Goal: Communication & Community: Ask a question

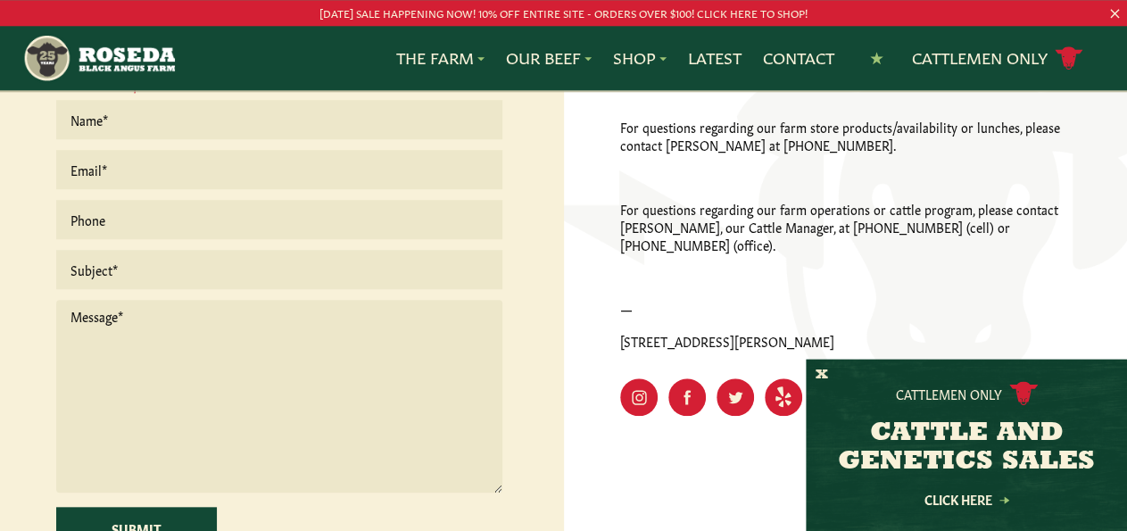
scroll to position [594, 0]
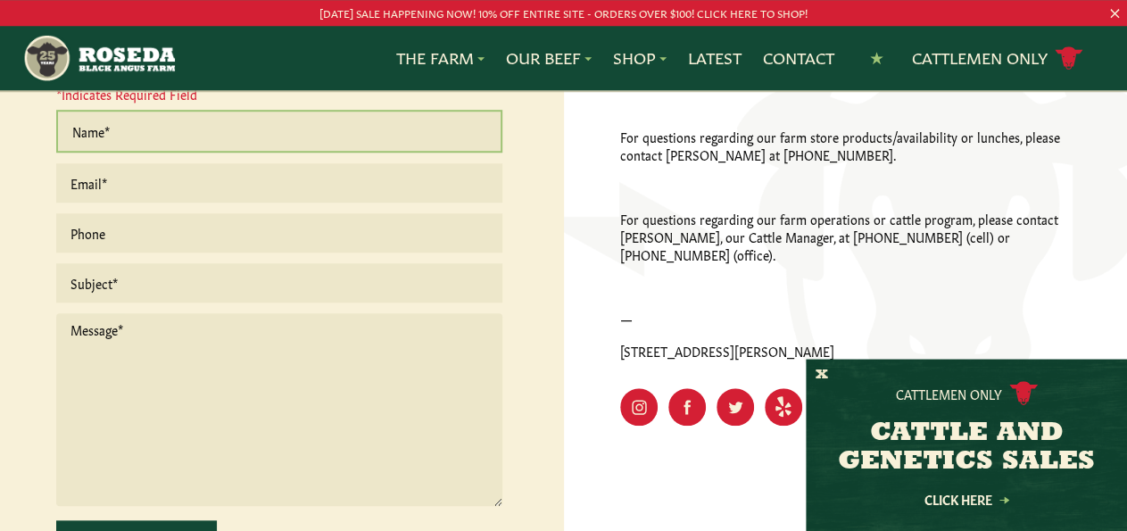
click at [199, 140] on input "text" at bounding box center [279, 131] width 446 height 43
click at [195, 140] on input "text" at bounding box center [279, 131] width 446 height 43
type input "[PERSON_NAME]"
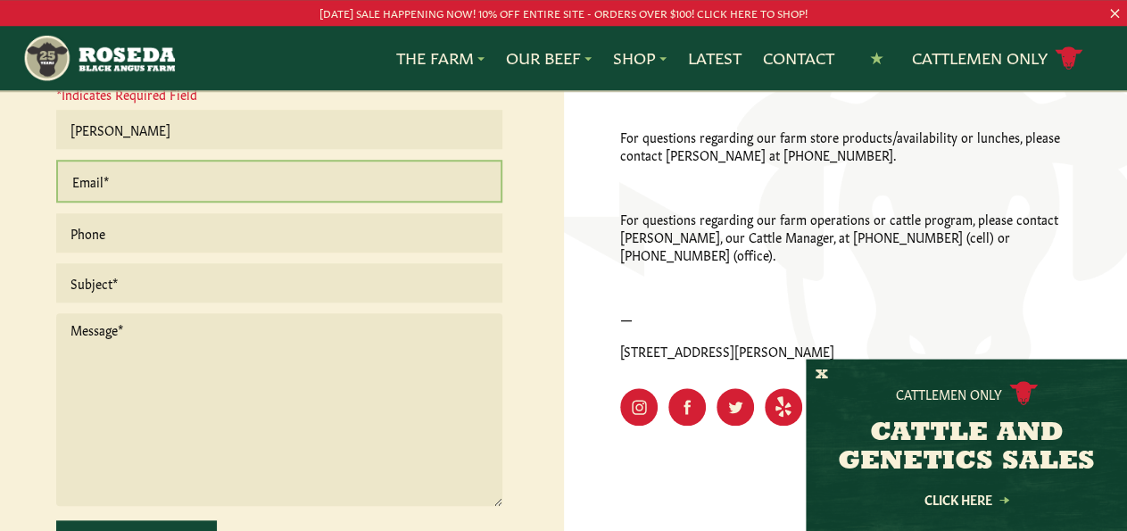
type input "[PERSON_NAME][EMAIL_ADDRESS][PERSON_NAME][DOMAIN_NAME]"
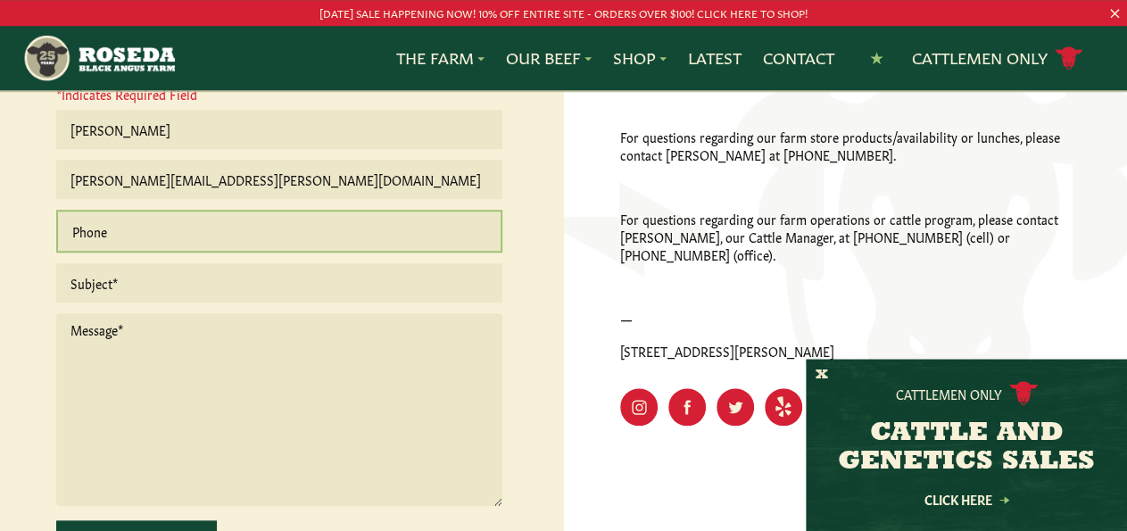
type input "9792869170"
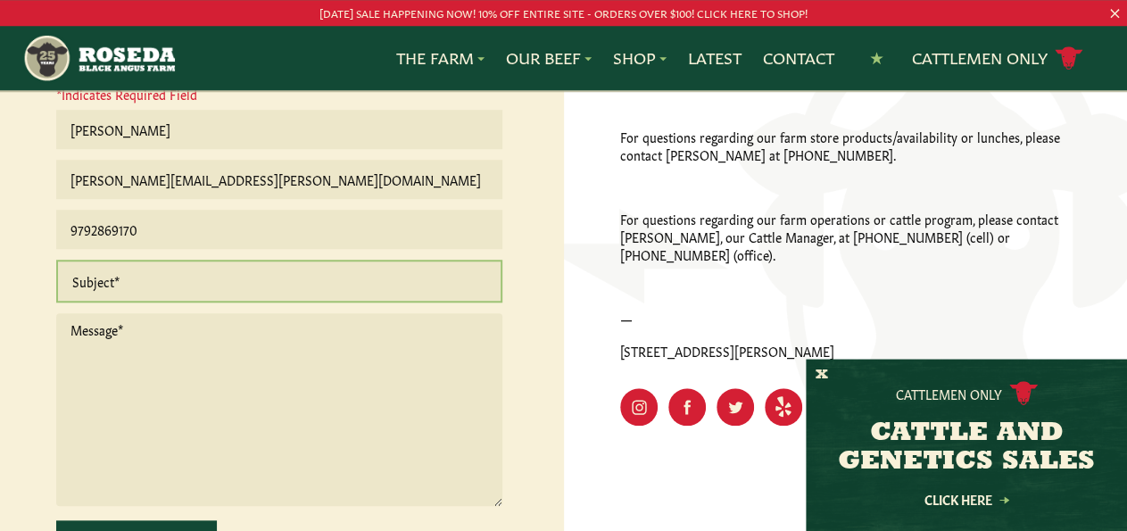
click at [167, 293] on input "text" at bounding box center [279, 281] width 446 height 43
type input "BULK ORDER"
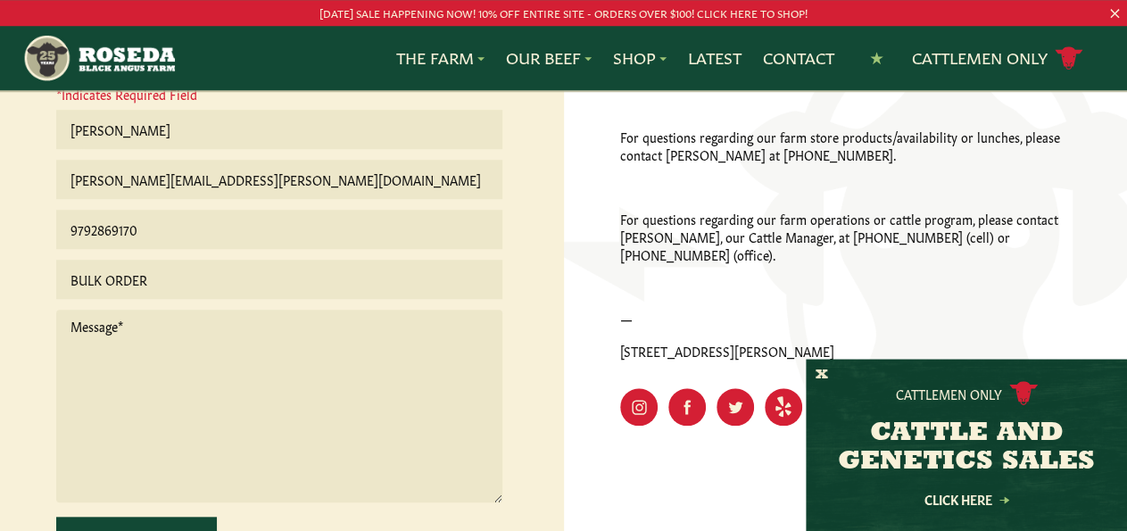
click at [140, 394] on textarea at bounding box center [279, 406] width 446 height 193
paste textarea "Good day, I hope you are doing well. My name is [PERSON_NAME], and I represent …"
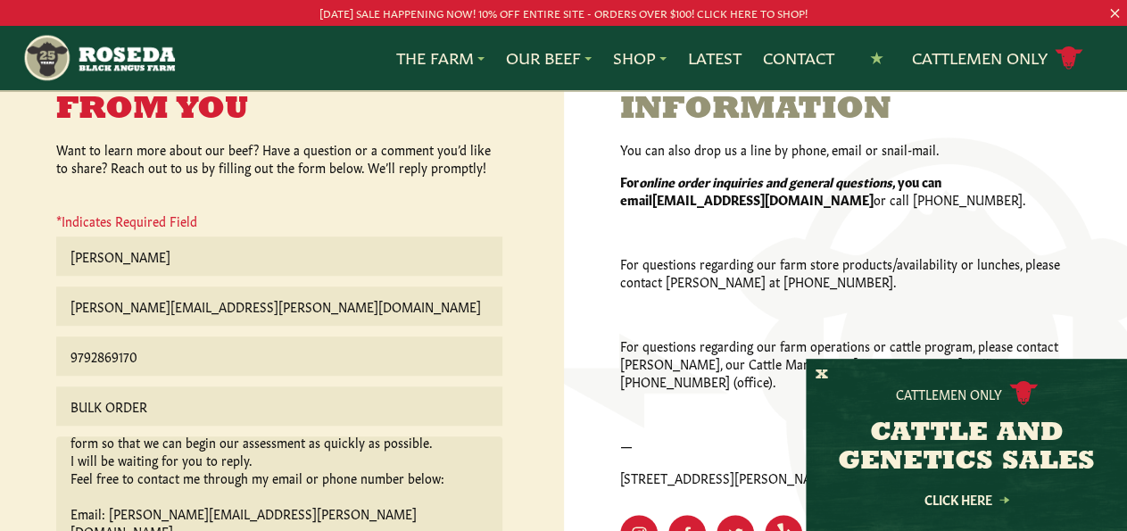
scroll to position [473, 0]
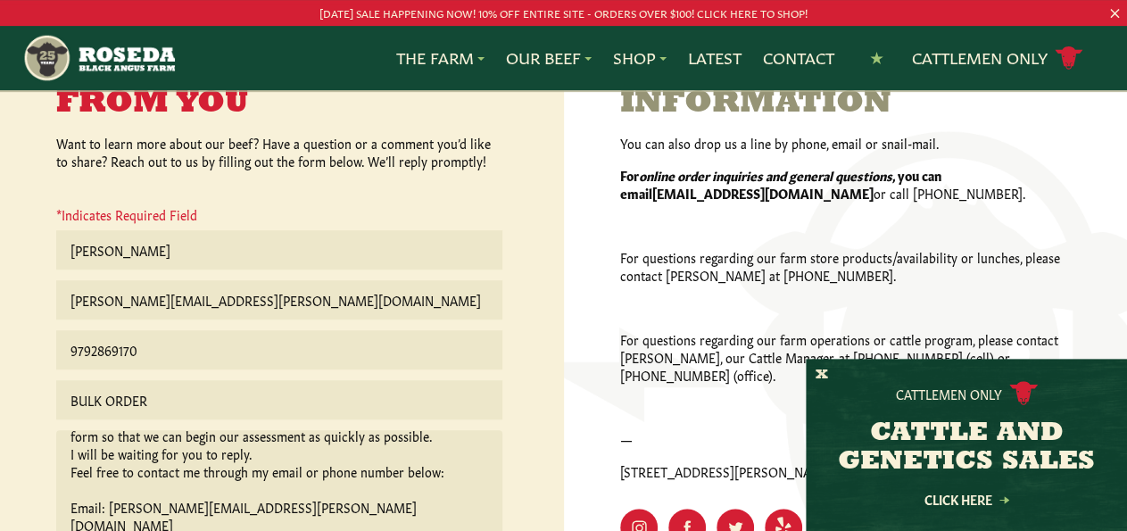
type textarea "Good day, I hope you are doing well. My name is [PERSON_NAME], and I represent …"
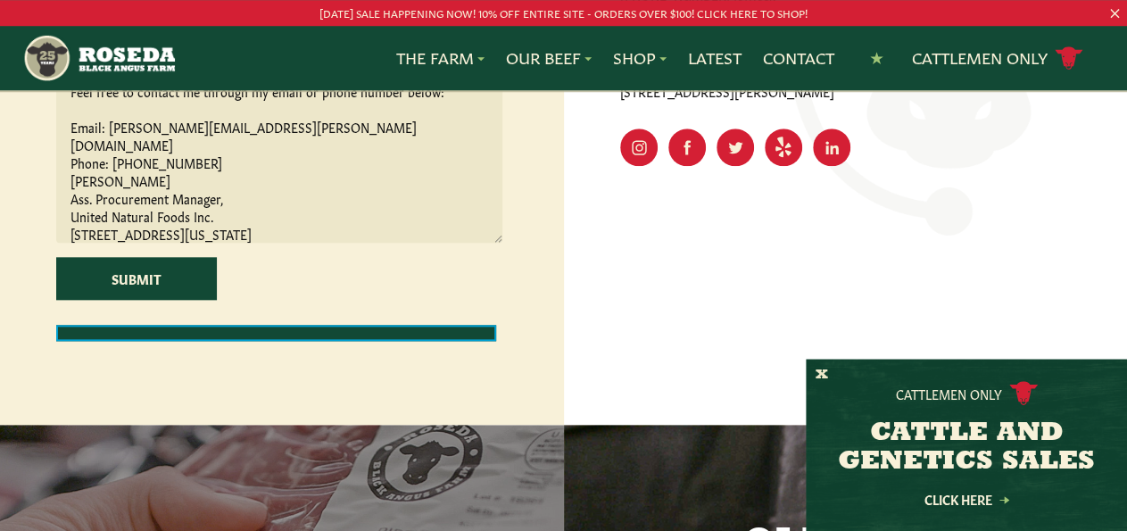
scroll to position [927, 0]
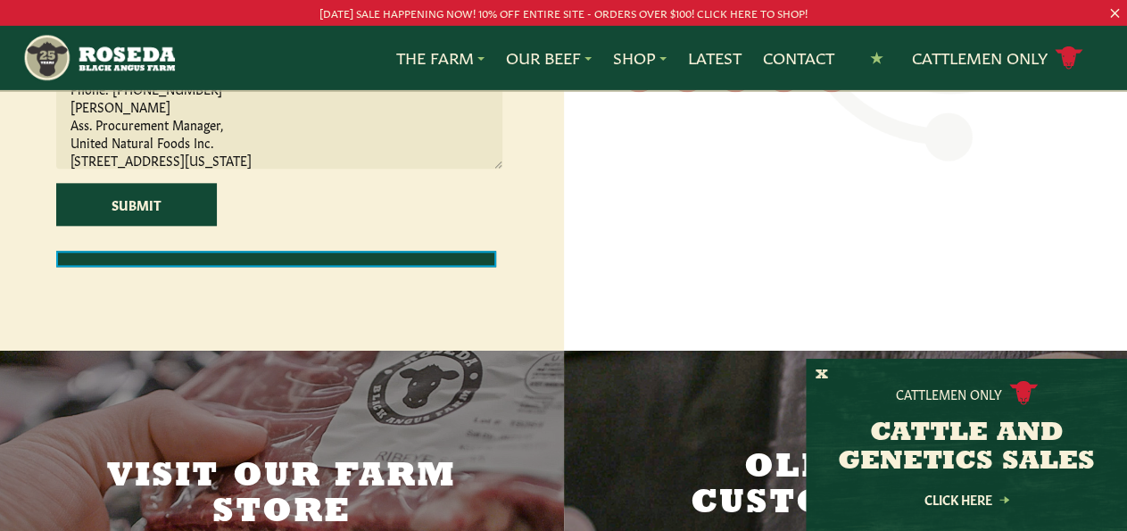
click at [406, 267] on div at bounding box center [276, 259] width 440 height 16
click at [162, 267] on div at bounding box center [276, 259] width 440 height 16
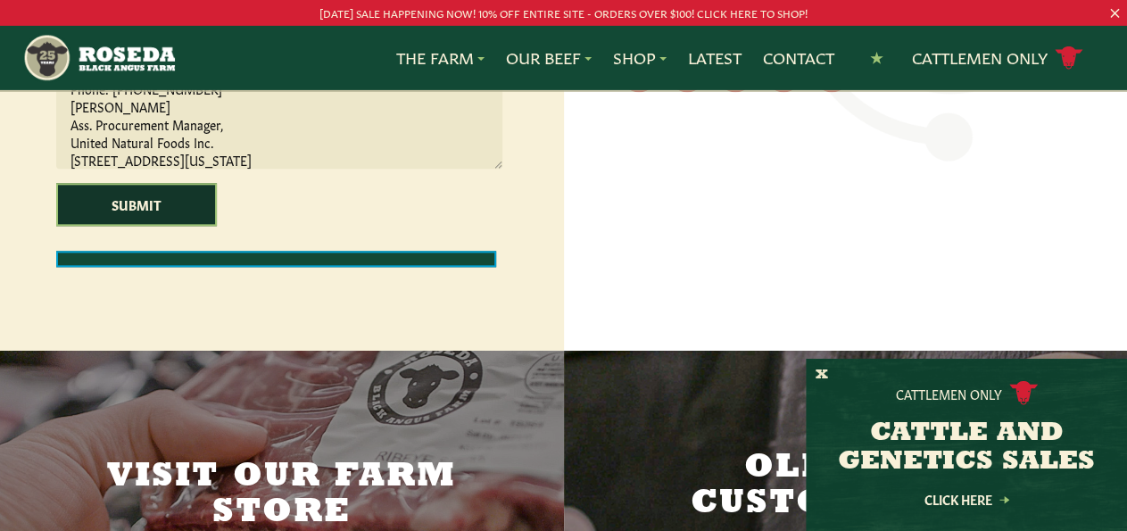
click at [140, 220] on input "Submit" at bounding box center [136, 204] width 161 height 43
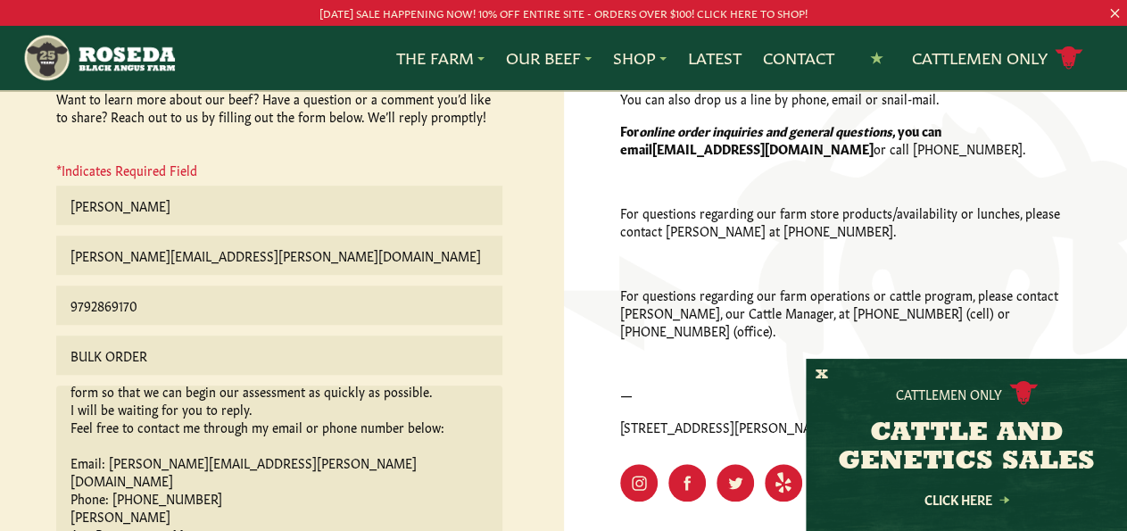
scroll to position [511, 0]
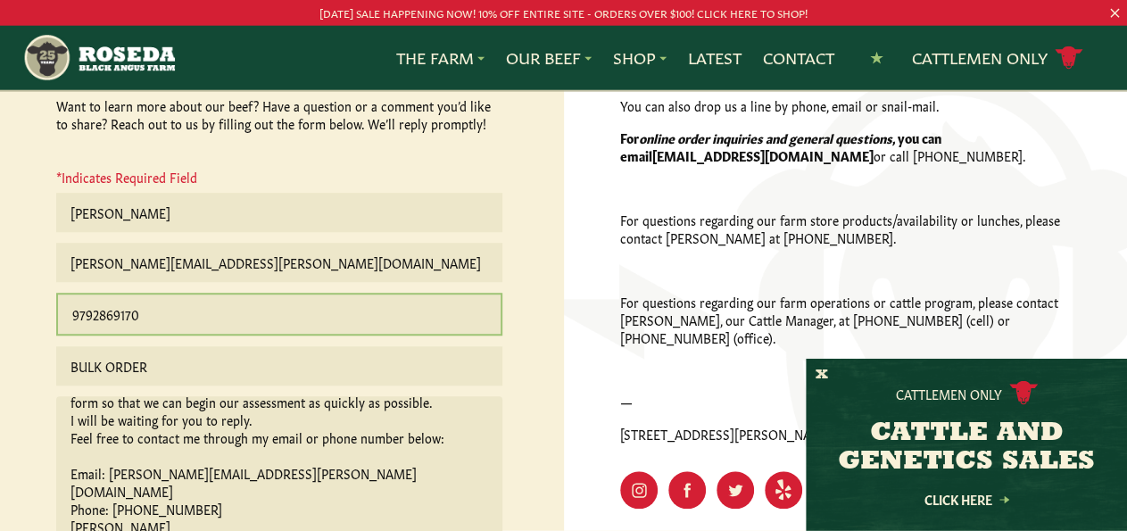
click at [67, 313] on input "9792869170" at bounding box center [279, 314] width 446 height 43
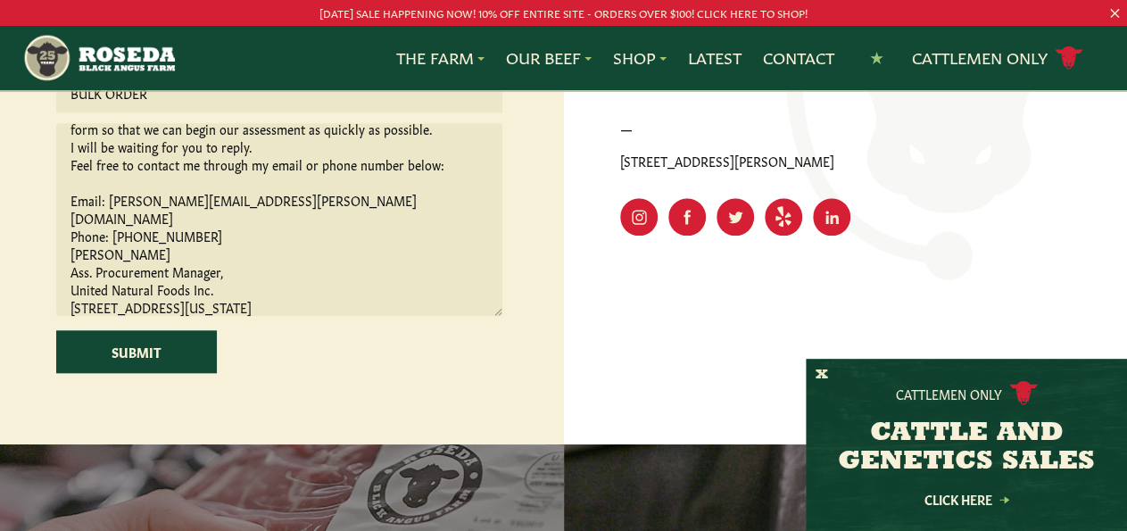
scroll to position [885, 0]
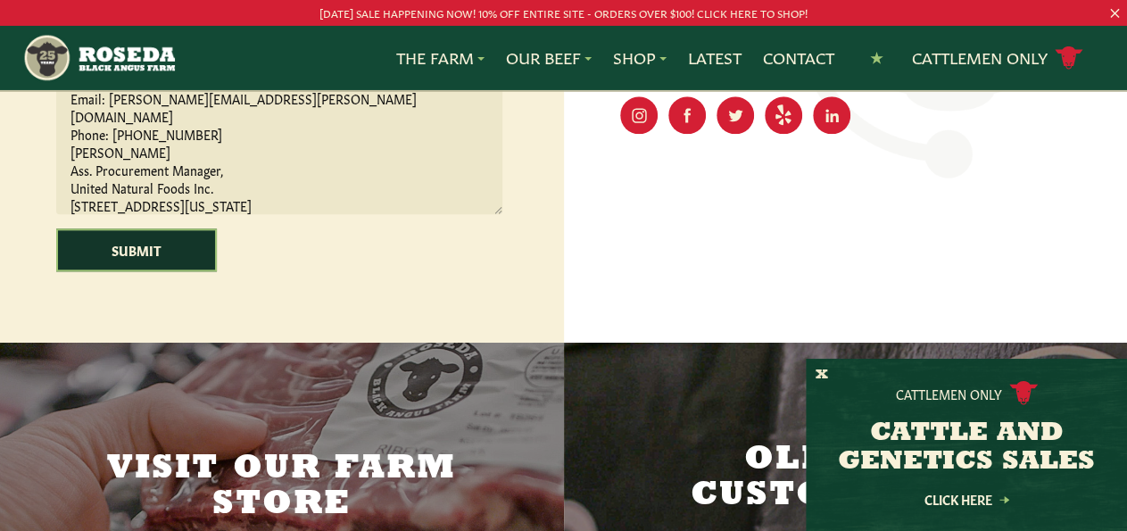
type input "[PHONE_NUMBER]"
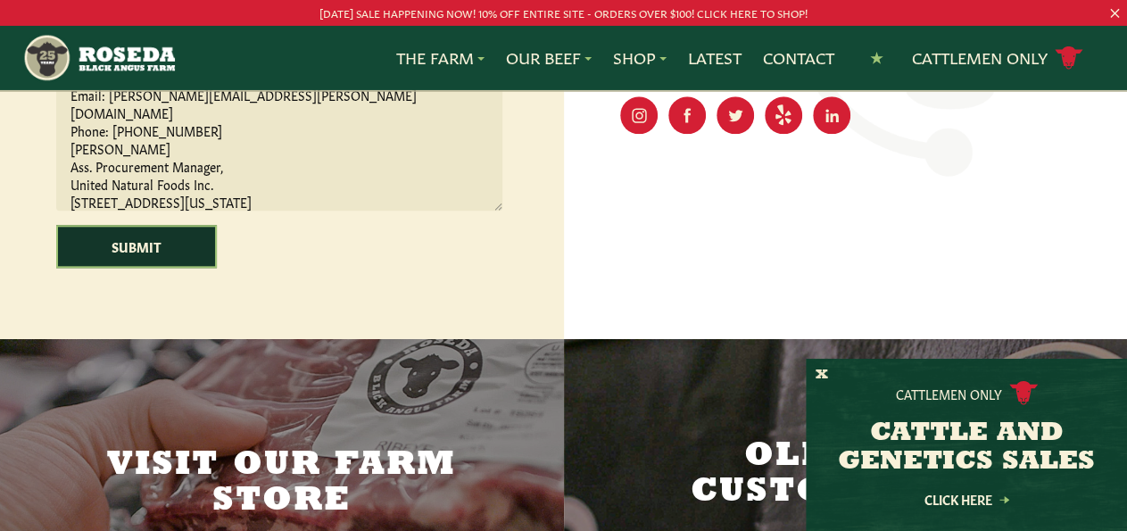
scroll to position [882, 0]
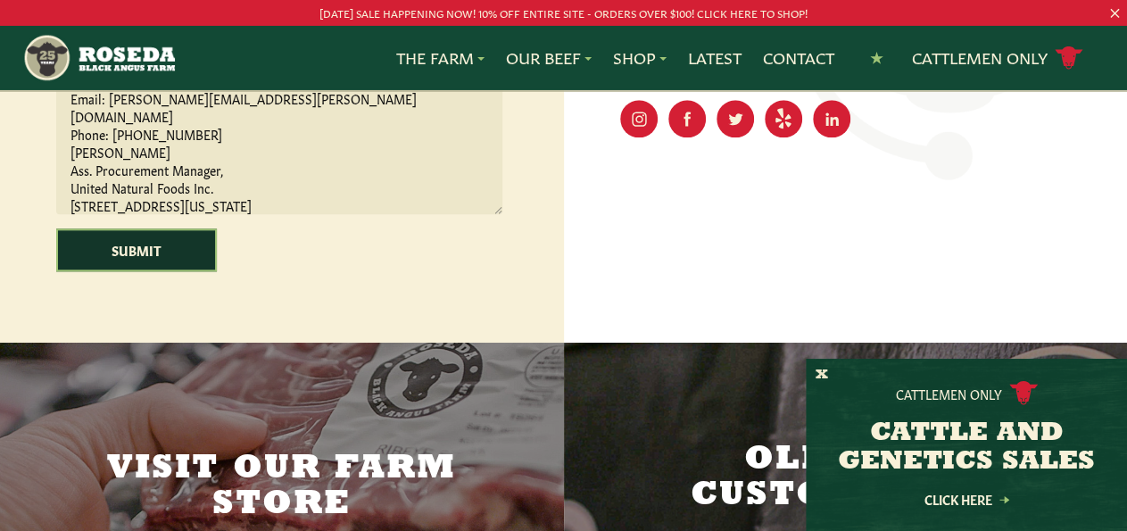
click at [156, 267] on input "Submit" at bounding box center [136, 249] width 161 height 43
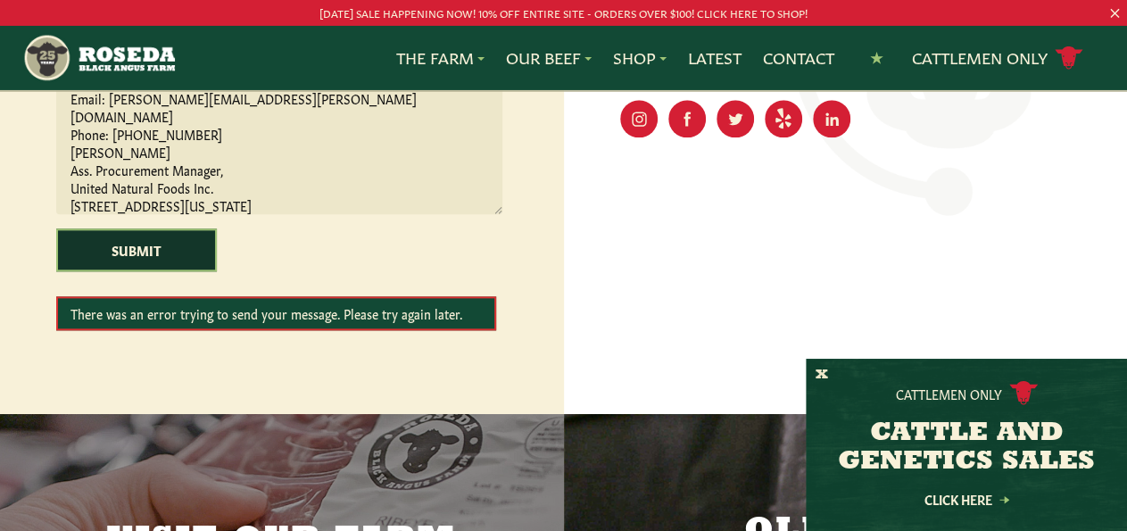
click at [156, 267] on input "Submit" at bounding box center [136, 249] width 161 height 43
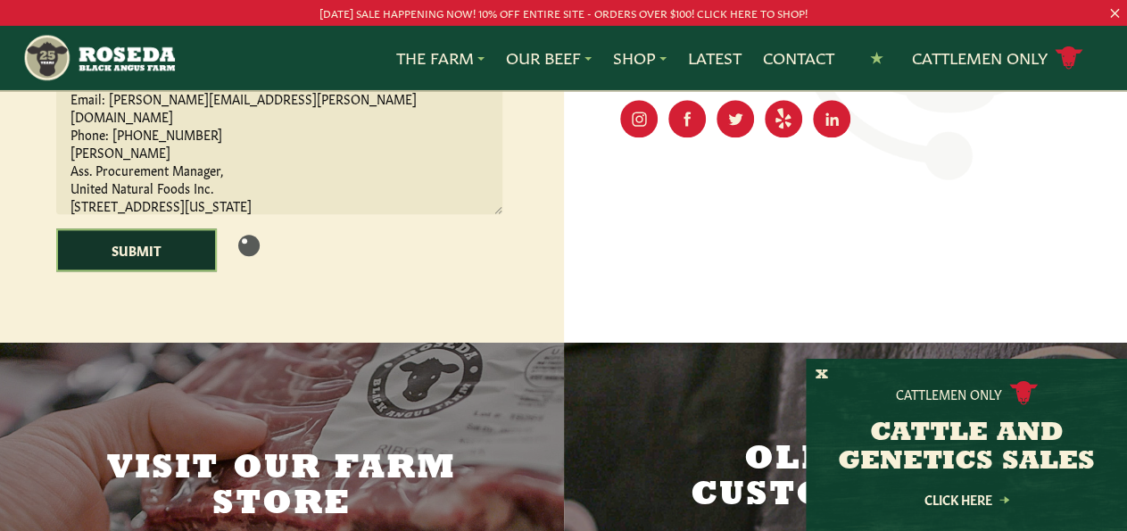
click at [156, 267] on input "Submit" at bounding box center [136, 249] width 161 height 43
